Goal: Task Accomplishment & Management: Manage account settings

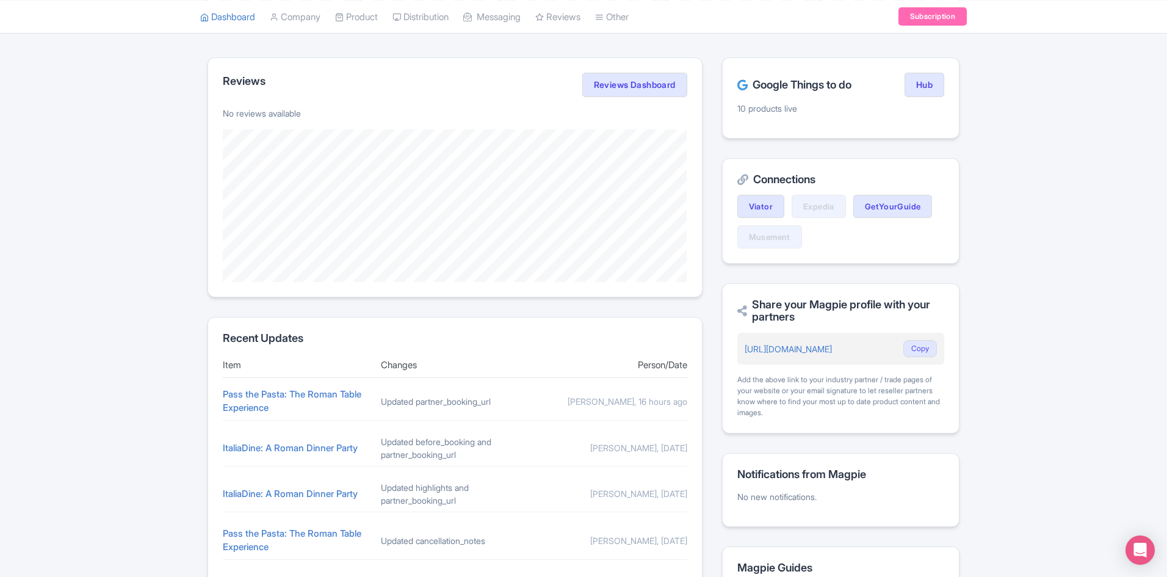
scroll to position [222, 0]
click at [275, 400] on div "Pass the Pasta: The Roman Table Experience" at bounding box center [297, 400] width 148 height 27
click at [272, 395] on link "Pass the Pasta: The Roman Table Experience" at bounding box center [292, 401] width 139 height 26
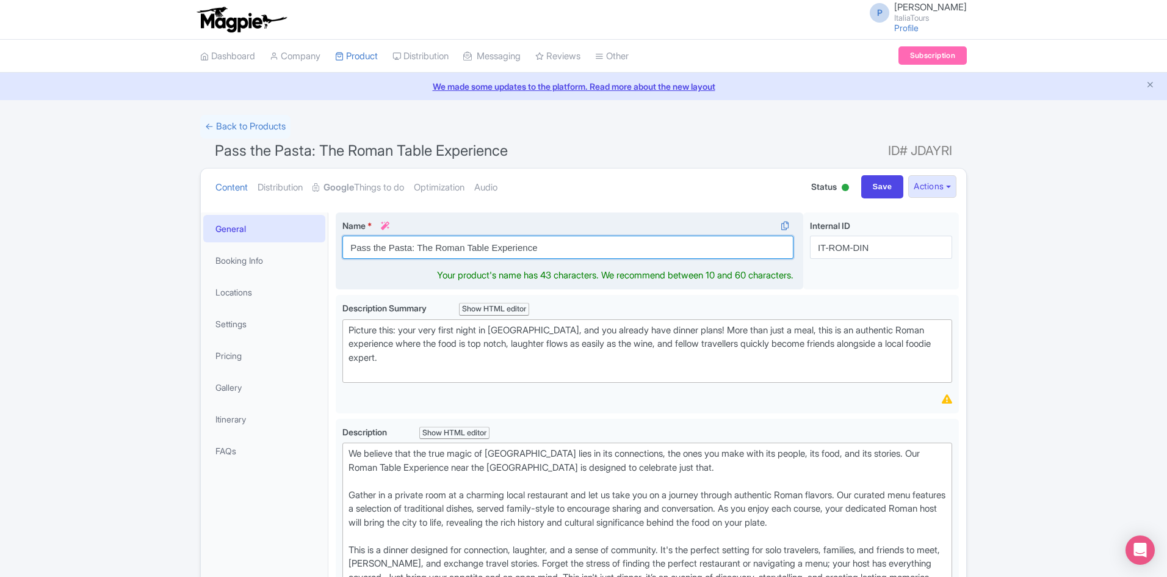
click at [454, 244] on input "Pass the Pasta: The Roman Table Experience" at bounding box center [567, 247] width 451 height 23
